Goal: Book appointment/travel/reservation

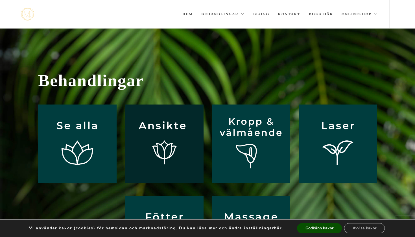
click at [167, 138] on img at bounding box center [164, 144] width 79 height 79
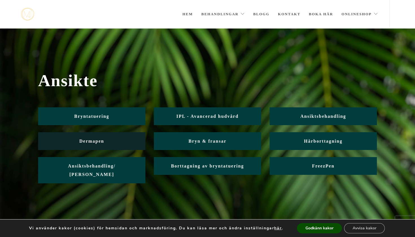
click at [99, 139] on span "Dermapen" at bounding box center [91, 141] width 25 height 5
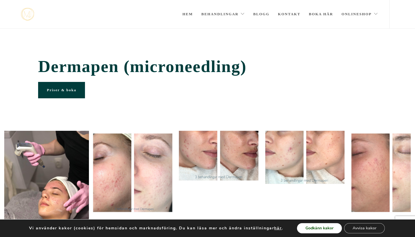
click at [311, 231] on button "Godkänn kakor" at bounding box center [319, 228] width 45 height 10
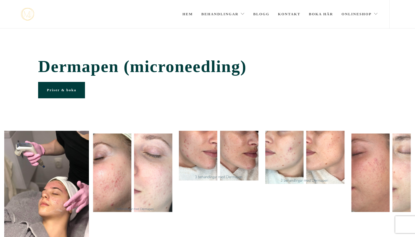
click at [68, 89] on span "Priser & boka" at bounding box center [61, 90] width 29 height 4
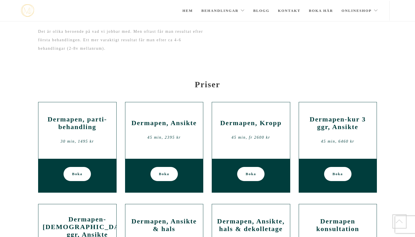
scroll to position [556, 0]
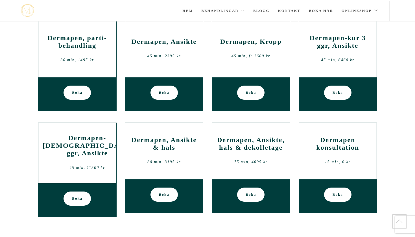
click at [164, 198] on span "Boka" at bounding box center [164, 195] width 10 height 14
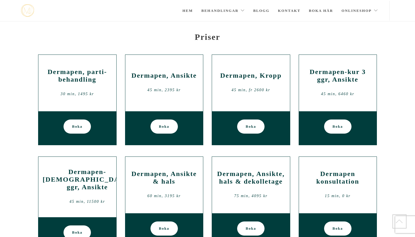
scroll to position [527, 0]
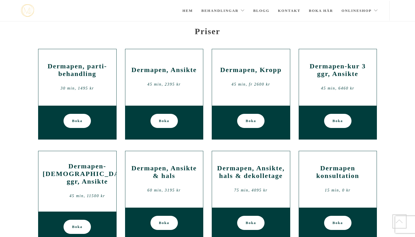
click at [250, 222] on span "Boka" at bounding box center [251, 223] width 10 height 14
